Goal: Information Seeking & Learning: Learn about a topic

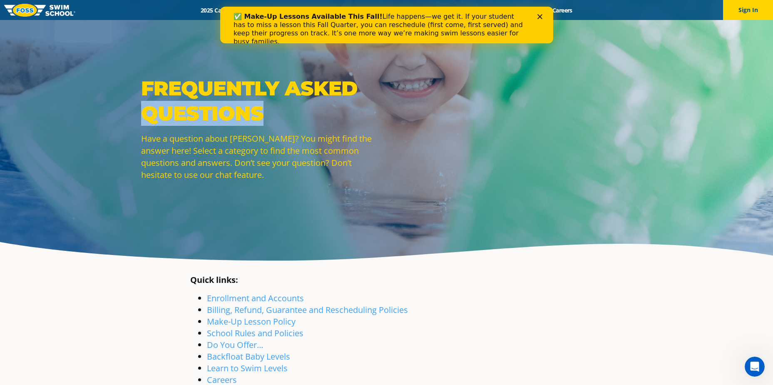
drag, startPoint x: 498, startPoint y: 107, endPoint x: 741, endPoint y: 63, distance: 247.1
click at [738, 64] on div "Frequently Asked Questions Have a question about [PERSON_NAME]? You might find …" at bounding box center [386, 134] width 773 height 269
click at [744, 10] on button "Sign In" at bounding box center [748, 10] width 50 height 20
click at [257, 296] on link "Enrollment and Accounts" at bounding box center [255, 297] width 97 height 11
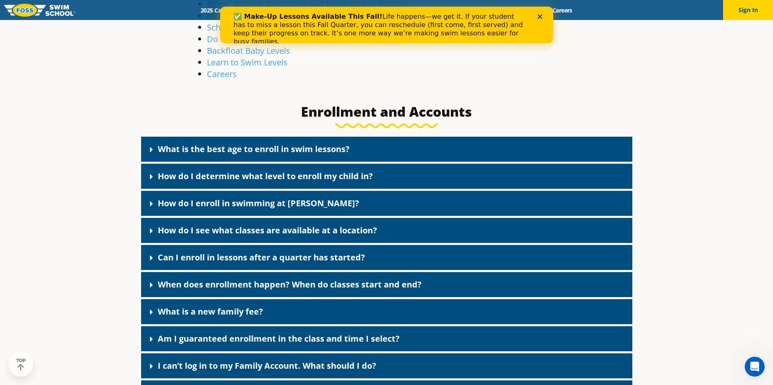
scroll to position [378, 0]
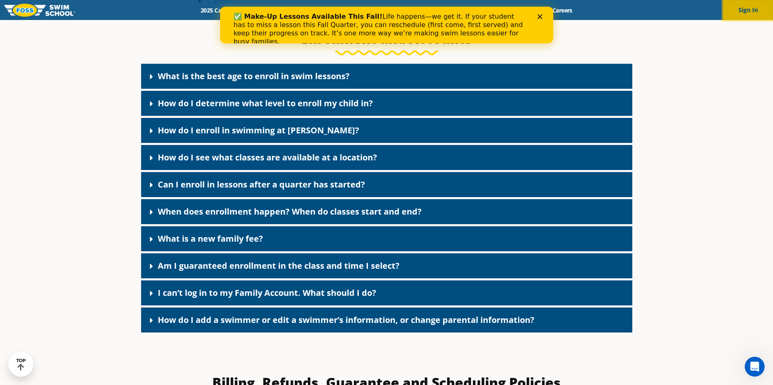
click at [760, 9] on button "Sign In" at bounding box center [748, 10] width 50 height 20
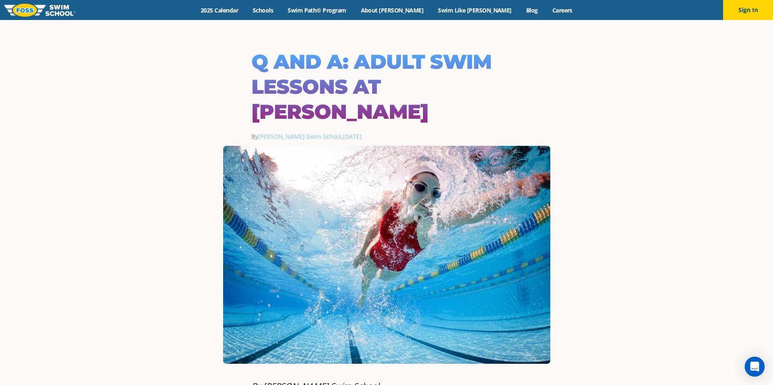
scroll to position [337, 0]
